Goal: Transaction & Acquisition: Purchase product/service

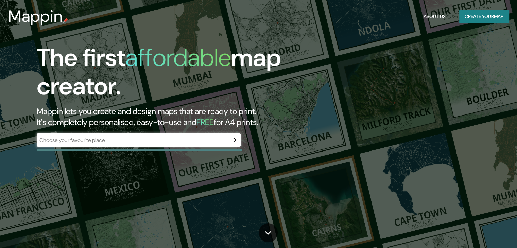
click at [120, 145] on div "​" at bounding box center [139, 140] width 204 height 14
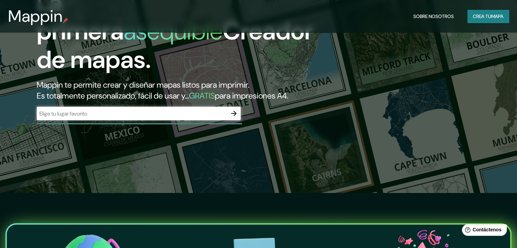
scroll to position [34, 0]
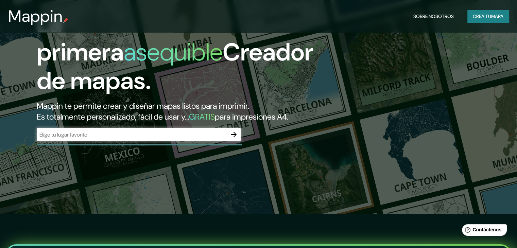
click at [236, 139] on icon "button" at bounding box center [234, 135] width 8 height 8
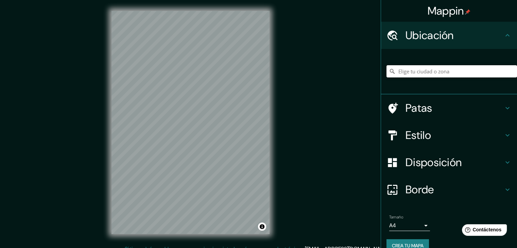
click at [413, 72] on input "Elige tu ciudad o zona" at bounding box center [452, 71] width 131 height 12
click at [404, 69] on input "Elige tu ciudad o zona" at bounding box center [452, 71] width 131 height 12
type input "Piura, [GEOGRAPHIC_DATA], [GEOGRAPHIC_DATA]"
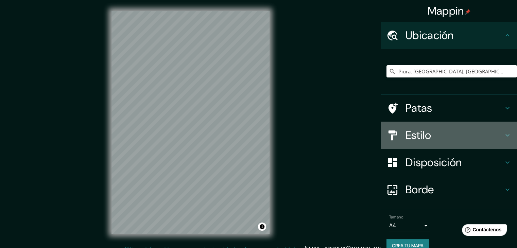
click at [420, 137] on font "Estilo" at bounding box center [418, 135] width 25 height 14
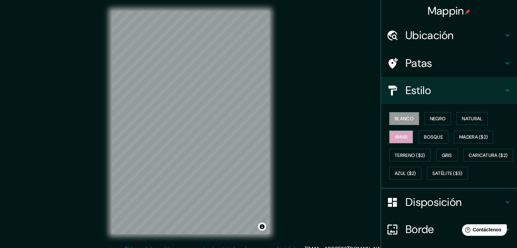
click at [389, 138] on button "Amar" at bounding box center [401, 137] width 24 height 13
click at [435, 137] on font "Bosque" at bounding box center [433, 137] width 19 height 6
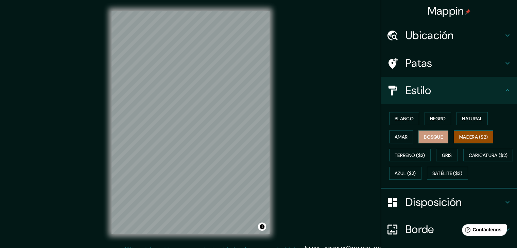
click at [474, 133] on font "Madera ($2)" at bounding box center [473, 137] width 29 height 9
click at [460, 113] on button "Natural" at bounding box center [472, 118] width 31 height 13
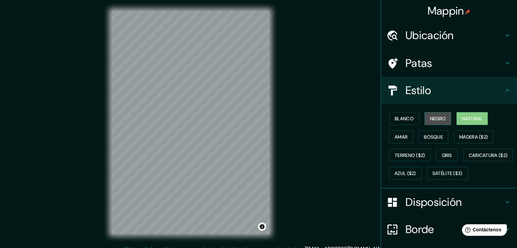
click at [440, 119] on font "Negro" at bounding box center [438, 119] width 16 height 6
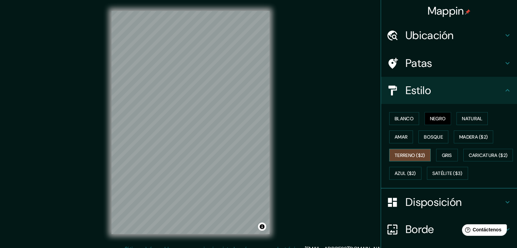
click at [407, 155] on font "Terreno ($2)" at bounding box center [410, 155] width 31 height 6
click at [448, 155] on font "Gris" at bounding box center [447, 155] width 10 height 6
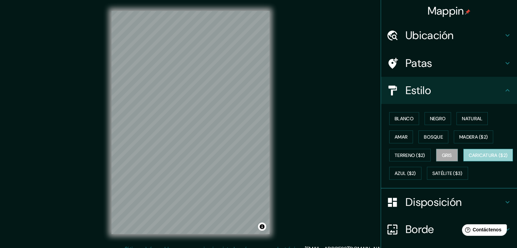
click at [469, 158] on font "Caricatura ($2)" at bounding box center [488, 155] width 39 height 6
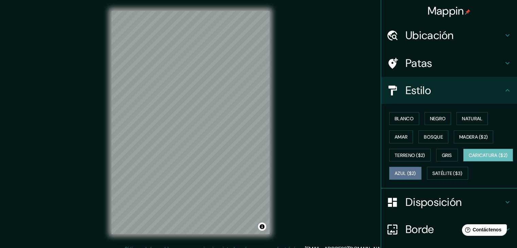
click at [422, 172] on button "Azul ($2)" at bounding box center [405, 173] width 32 height 13
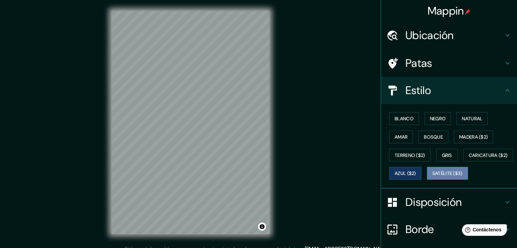
click at [432, 178] on font "Satélite ($3)" at bounding box center [447, 173] width 30 height 9
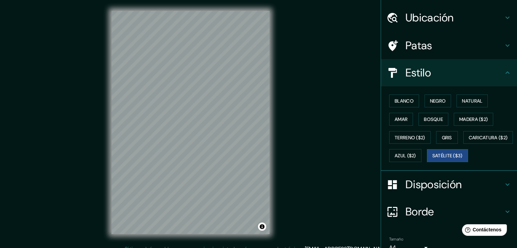
scroll to position [1, 0]
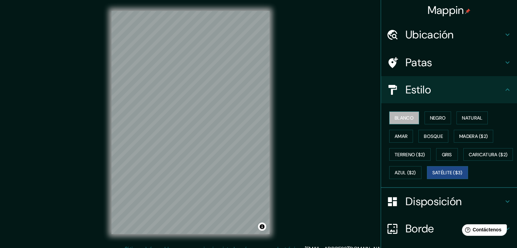
click at [402, 118] on font "Blanco" at bounding box center [404, 118] width 19 height 6
click at [400, 132] on font "Amar" at bounding box center [401, 136] width 13 height 9
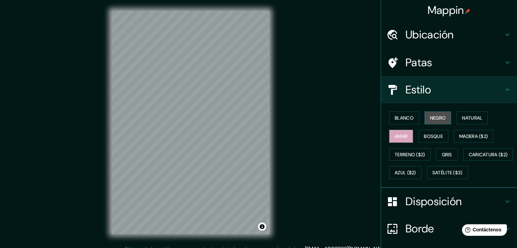
click at [435, 122] on button "Negro" at bounding box center [438, 118] width 27 height 13
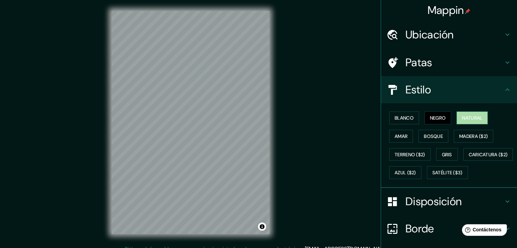
click at [457, 120] on button "Natural" at bounding box center [472, 118] width 31 height 13
click at [395, 138] on font "Amar" at bounding box center [401, 136] width 13 height 6
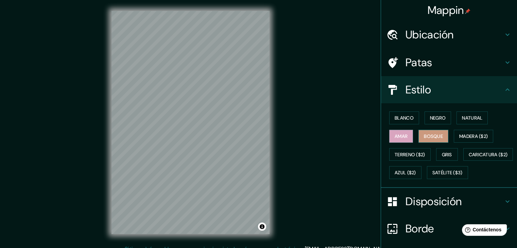
click at [418, 136] on button "Bosque" at bounding box center [433, 136] width 30 height 13
click at [464, 136] on font "Madera ($2)" at bounding box center [473, 136] width 29 height 6
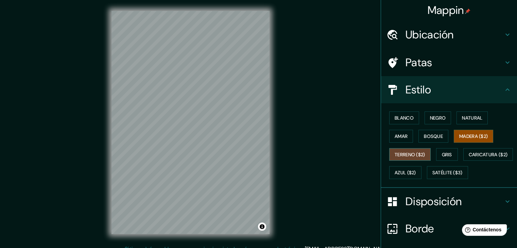
click at [404, 153] on font "Terreno ($2)" at bounding box center [410, 155] width 31 height 6
click at [442, 158] on font "Gris" at bounding box center [447, 154] width 10 height 9
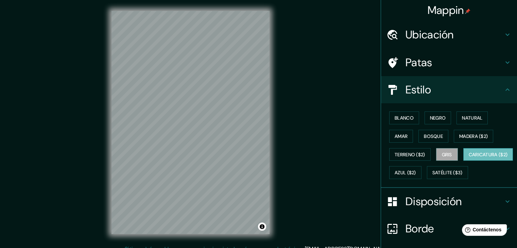
click at [469, 158] on font "Caricatura ($2)" at bounding box center [488, 155] width 39 height 6
click at [416, 172] on font "Azul ($2)" at bounding box center [405, 173] width 21 height 6
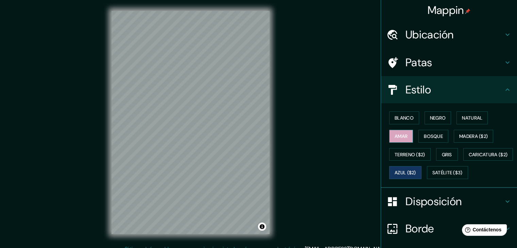
click at [403, 134] on font "Amar" at bounding box center [401, 136] width 13 height 6
click at [424, 137] on font "Bosque" at bounding box center [433, 136] width 19 height 6
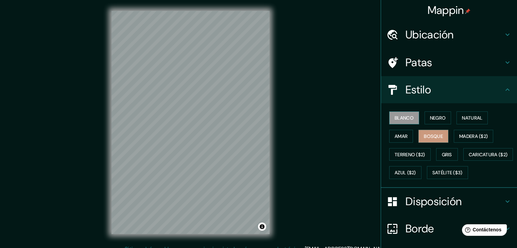
click at [395, 116] on font "Blanco" at bounding box center [404, 118] width 19 height 6
click at [437, 115] on font "Negro" at bounding box center [438, 118] width 16 height 6
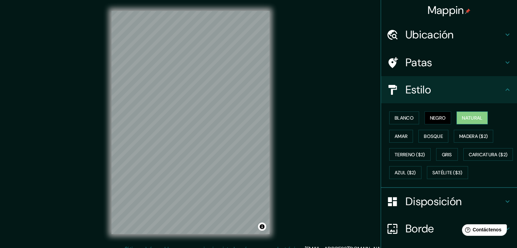
click at [462, 120] on font "Natural" at bounding box center [472, 118] width 20 height 6
click at [400, 131] on button "Amar" at bounding box center [401, 136] width 24 height 13
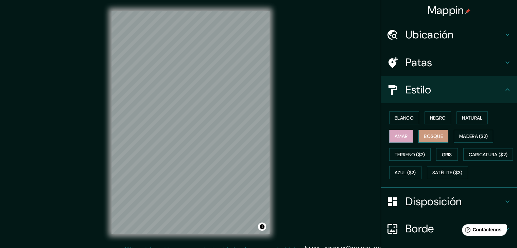
click at [432, 138] on font "Bosque" at bounding box center [433, 136] width 19 height 6
click at [468, 134] on font "Madera ($2)" at bounding box center [473, 136] width 29 height 6
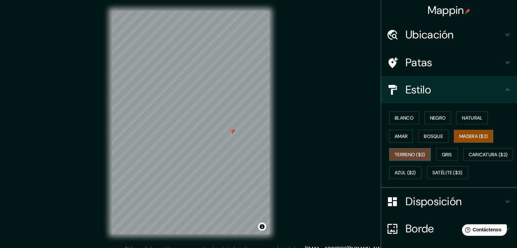
click at [409, 153] on font "Terreno ($2)" at bounding box center [410, 155] width 31 height 6
click at [436, 155] on button "Gris" at bounding box center [447, 154] width 22 height 13
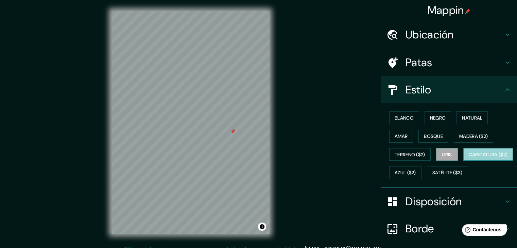
click at [469, 158] on font "Caricatura ($2)" at bounding box center [488, 155] width 39 height 6
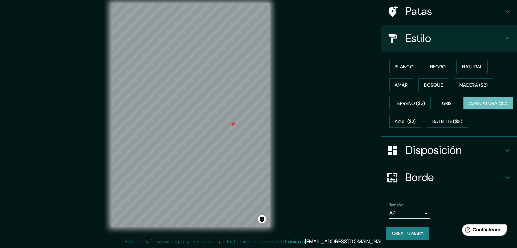
scroll to position [8, 0]
click at [398, 229] on button "Crea tu mapa" at bounding box center [408, 233] width 42 height 13
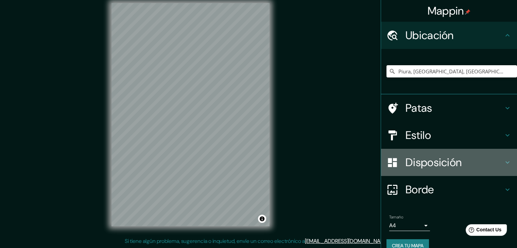
click at [424, 162] on font "Disposición" at bounding box center [434, 162] width 56 height 14
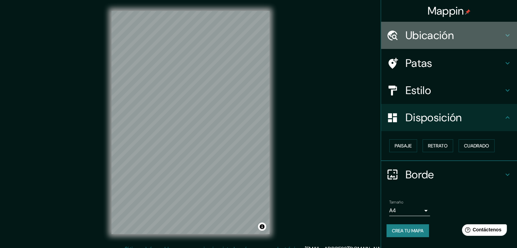
click at [438, 40] on font "Ubicación" at bounding box center [430, 35] width 48 height 14
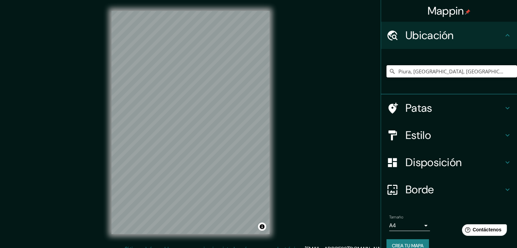
click at [422, 71] on input "Piura, [GEOGRAPHIC_DATA], [GEOGRAPHIC_DATA]" at bounding box center [452, 71] width 131 height 12
click at [481, 73] on input "Piura, [GEOGRAPHIC_DATA], [GEOGRAPHIC_DATA]" at bounding box center [452, 71] width 131 height 12
click at [484, 71] on input "Piura, [GEOGRAPHIC_DATA], [GEOGRAPHIC_DATA]" at bounding box center [452, 71] width 131 height 12
drag, startPoint x: 484, startPoint y: 70, endPoint x: 367, endPoint y: 73, distance: 116.7
click at [367, 73] on div "Mappin Ubicación Piura, [GEOGRAPHIC_DATA], [GEOGRAPHIC_DATA] Patas Estilo Dispo…" at bounding box center [258, 128] width 517 height 256
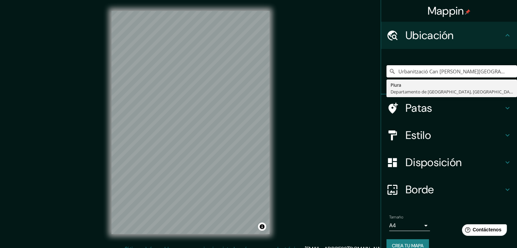
type input "Urbanització Can [PERSON_NAME][GEOGRAPHIC_DATA], [GEOGRAPHIC_DATA], [GEOGRAPHIC…"
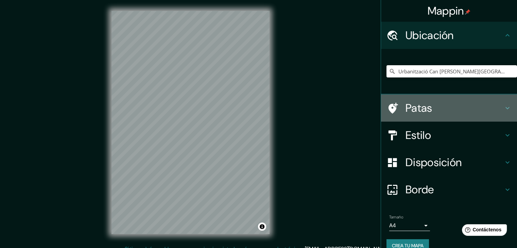
click at [423, 110] on font "Patas" at bounding box center [419, 108] width 27 height 14
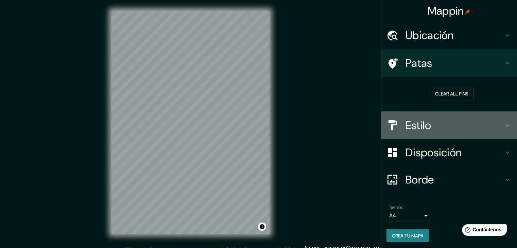
click at [419, 118] on font "Estilo" at bounding box center [418, 125] width 25 height 14
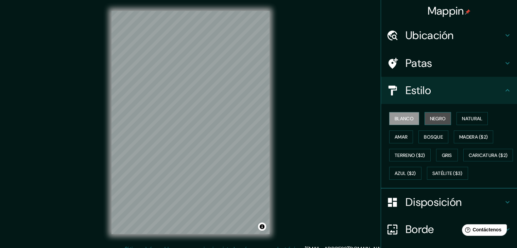
click at [430, 121] on font "Negro" at bounding box center [438, 119] width 16 height 6
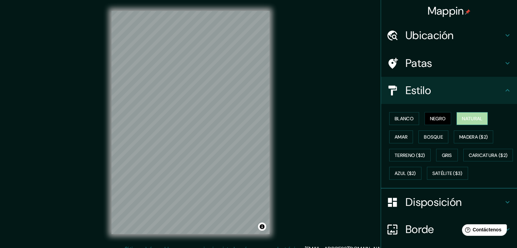
click at [462, 122] on font "Natural" at bounding box center [472, 118] width 20 height 9
click at [433, 134] on font "Bosque" at bounding box center [433, 137] width 19 height 6
click at [438, 41] on font "Ubicación" at bounding box center [430, 35] width 48 height 14
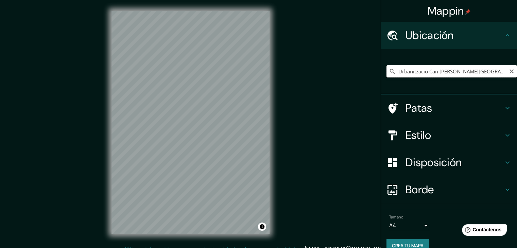
click at [510, 71] on input "Urbanització Can [PERSON_NAME][GEOGRAPHIC_DATA], [GEOGRAPHIC_DATA], [GEOGRAPHIC…" at bounding box center [452, 71] width 131 height 12
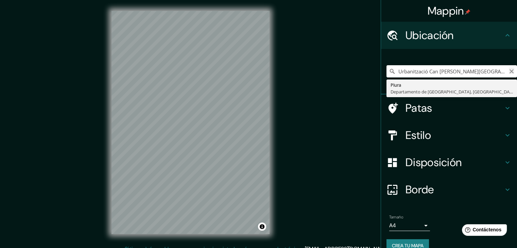
click at [510, 71] on icon "Claro" at bounding box center [512, 71] width 4 height 4
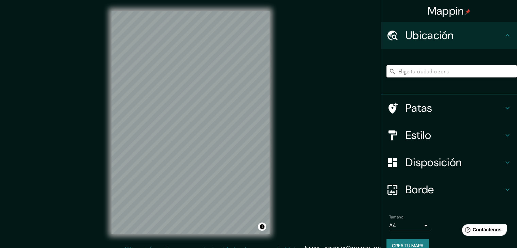
click at [427, 68] on input "Elige tu ciudad o zona" at bounding box center [452, 71] width 131 height 12
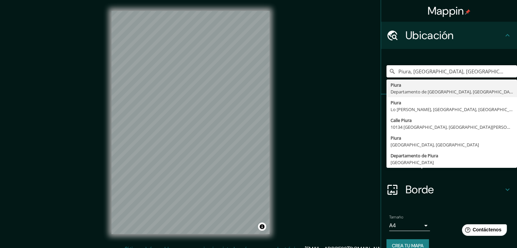
type input "Piura, [GEOGRAPHIC_DATA], [GEOGRAPHIC_DATA]"
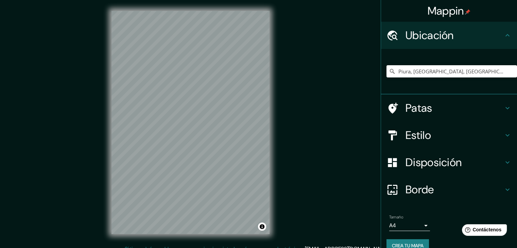
click at [434, 135] on h4 "Estilo" at bounding box center [455, 135] width 98 height 14
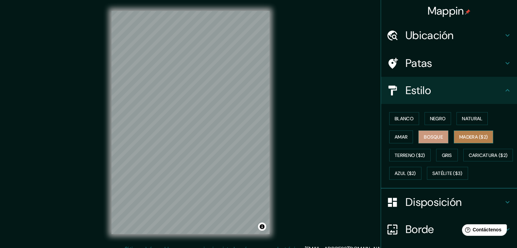
click at [463, 138] on font "Madera ($2)" at bounding box center [473, 137] width 29 height 6
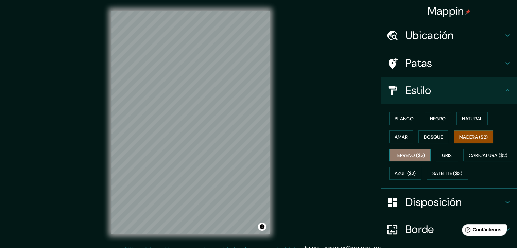
click at [406, 159] on button "Terreno ($2)" at bounding box center [409, 155] width 41 height 13
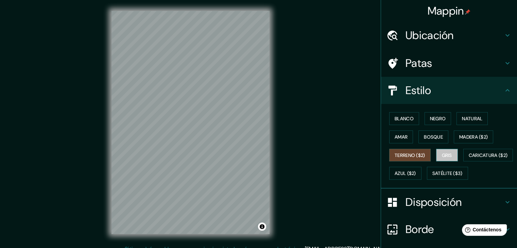
click at [442, 155] on font "Gris" at bounding box center [447, 155] width 10 height 6
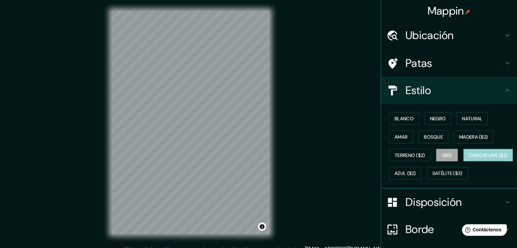
click at [469, 160] on font "Caricatura ($2)" at bounding box center [488, 155] width 39 height 9
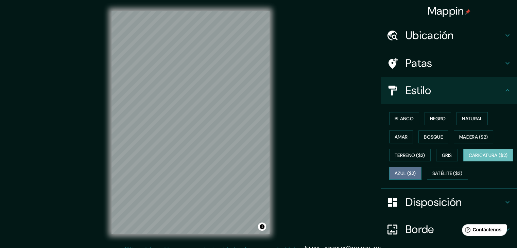
click at [422, 178] on button "Azul ($2)" at bounding box center [405, 173] width 32 height 13
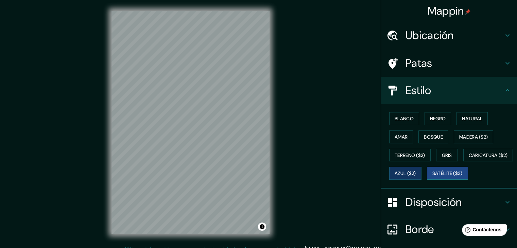
click at [432, 177] on font "Satélite ($3)" at bounding box center [447, 174] width 30 height 6
click at [469, 158] on font "Caricatura ($2)" at bounding box center [488, 155] width 39 height 6
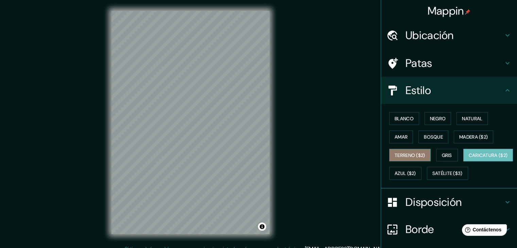
click at [407, 157] on font "Terreno ($2)" at bounding box center [410, 155] width 31 height 6
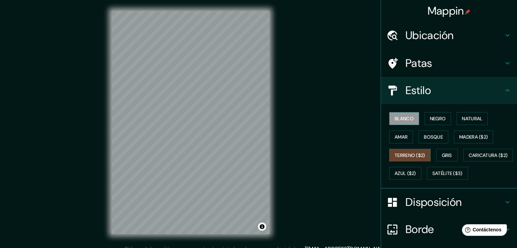
click at [407, 118] on font "Blanco" at bounding box center [404, 119] width 19 height 6
click at [430, 121] on font "Negro" at bounding box center [438, 119] width 16 height 6
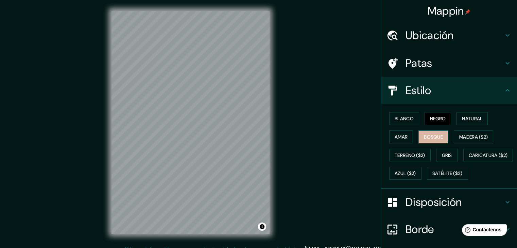
click at [427, 136] on font "Bosque" at bounding box center [433, 137] width 19 height 6
click at [458, 121] on button "Natural" at bounding box center [472, 118] width 31 height 13
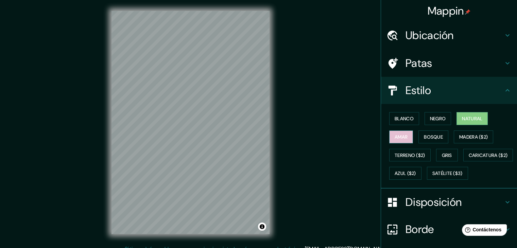
click at [403, 138] on button "Amar" at bounding box center [401, 137] width 24 height 13
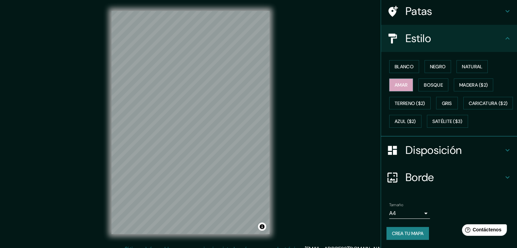
scroll to position [8, 0]
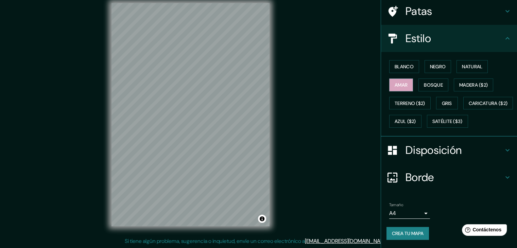
click at [504, 176] on icon at bounding box center [507, 177] width 8 height 8
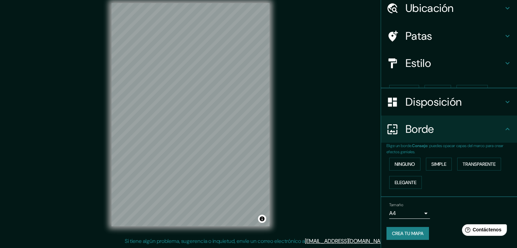
scroll to position [15, 0]
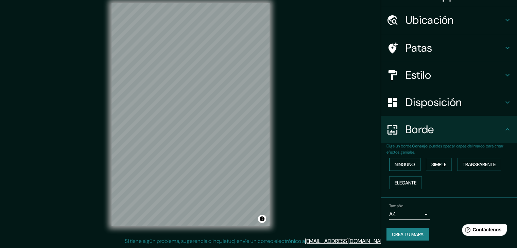
click at [405, 161] on font "Ninguno" at bounding box center [405, 164] width 20 height 6
click at [405, 164] on font "Ninguno" at bounding box center [405, 164] width 20 height 6
click at [435, 164] on font "Simple" at bounding box center [438, 164] width 15 height 6
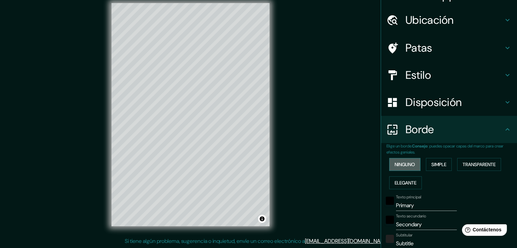
click at [404, 165] on font "Ninguno" at bounding box center [405, 164] width 20 height 6
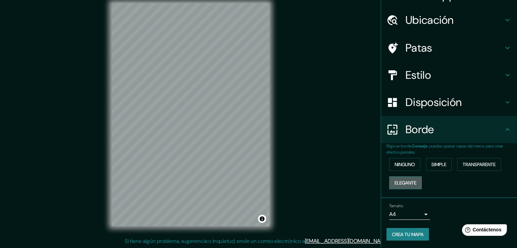
click at [402, 185] on font "Elegante" at bounding box center [406, 183] width 22 height 6
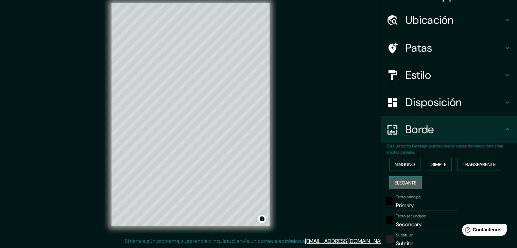
click at [402, 185] on font "Elegante" at bounding box center [406, 183] width 22 height 6
type input "37"
type input "19"
click at [399, 166] on font "Ninguno" at bounding box center [405, 164] width 20 height 6
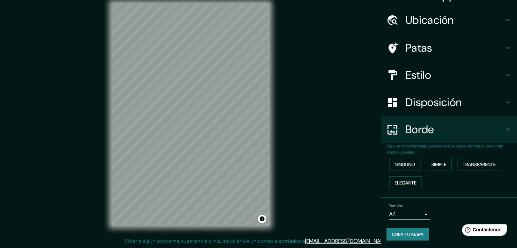
click at [503, 131] on icon at bounding box center [507, 129] width 8 height 8
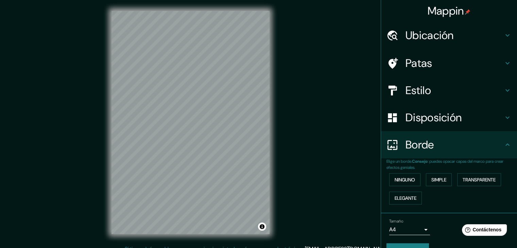
scroll to position [0, 0]
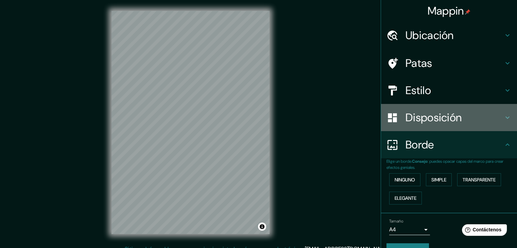
click at [431, 116] on font "Disposición" at bounding box center [434, 117] width 56 height 14
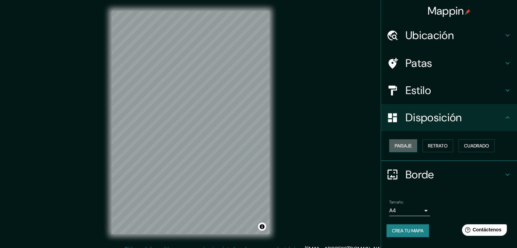
click at [401, 147] on font "Paisaje" at bounding box center [403, 146] width 17 height 6
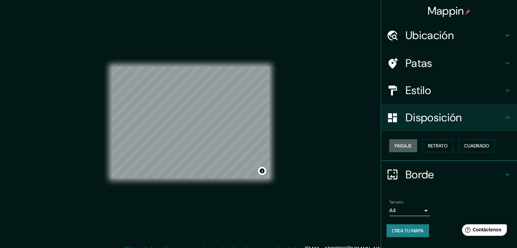
click at [401, 147] on font "Paisaje" at bounding box center [403, 146] width 17 height 6
click at [435, 143] on font "Retrato" at bounding box center [438, 146] width 20 height 6
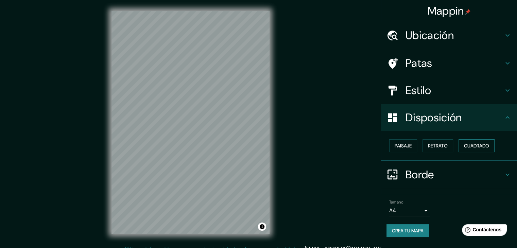
click at [475, 143] on font "Cuadrado" at bounding box center [476, 146] width 25 height 6
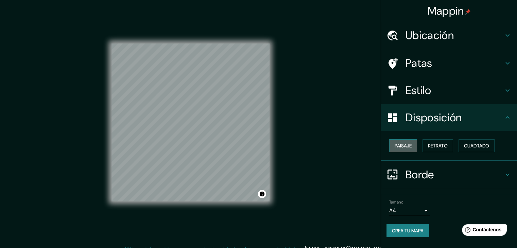
click at [408, 147] on font "Paisaje" at bounding box center [403, 146] width 17 height 6
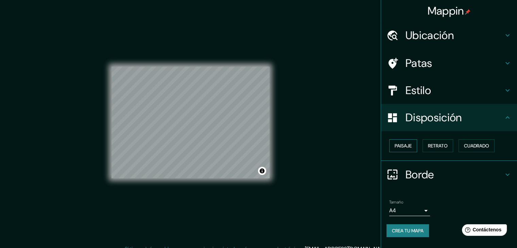
click at [415, 143] on button "Paisaje" at bounding box center [403, 145] width 28 height 13
click at [400, 149] on font "Paisaje" at bounding box center [403, 145] width 17 height 9
click at [443, 146] on font "Retrato" at bounding box center [438, 146] width 20 height 6
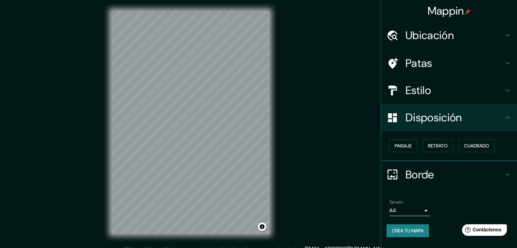
click at [445, 87] on h4 "Estilo" at bounding box center [455, 91] width 98 height 14
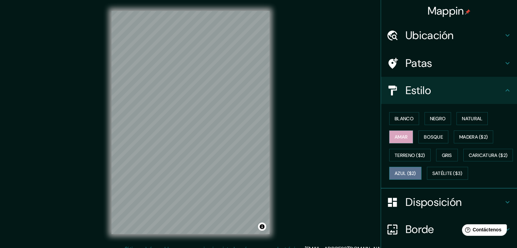
click at [416, 176] on font "Azul ($2)" at bounding box center [405, 173] width 21 height 9
click at [437, 154] on button "Gris" at bounding box center [447, 155] width 22 height 13
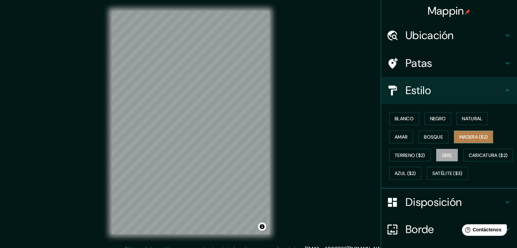
click at [454, 134] on button "Madera ($2)" at bounding box center [473, 137] width 39 height 13
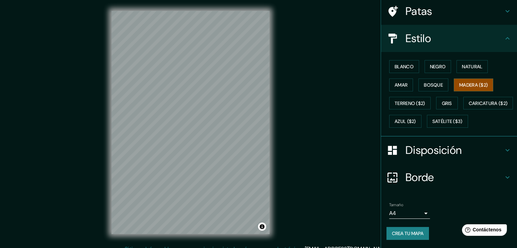
scroll to position [69, 0]
click at [410, 233] on font "Crea tu mapa" at bounding box center [408, 233] width 32 height 6
click at [403, 233] on font "Crea tu mapa" at bounding box center [408, 233] width 32 height 6
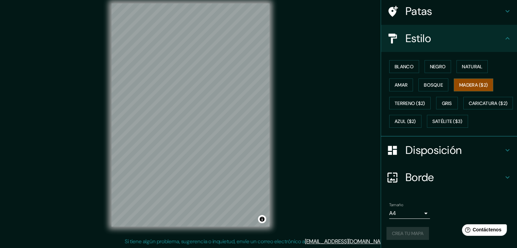
scroll to position [8, 0]
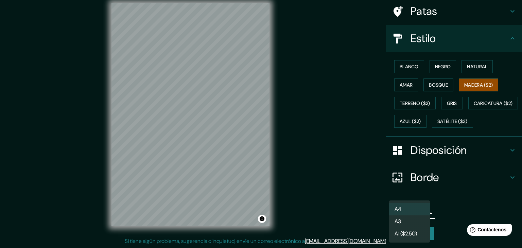
click at [418, 213] on body "Mappin Ubicación Piura, [GEOGRAPHIC_DATA], [GEOGRAPHIC_DATA] Piura [GEOGRAPHIC_…" at bounding box center [261, 116] width 522 height 248
click at [412, 210] on li "A4" at bounding box center [409, 209] width 41 height 13
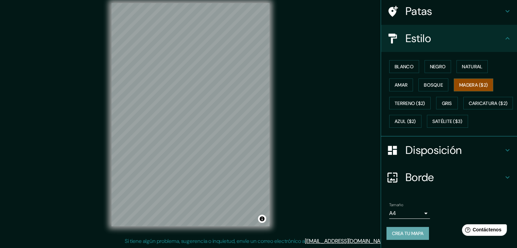
click at [414, 238] on button "Crea tu mapa" at bounding box center [408, 233] width 42 height 13
